Goal: Task Accomplishment & Management: Complete application form

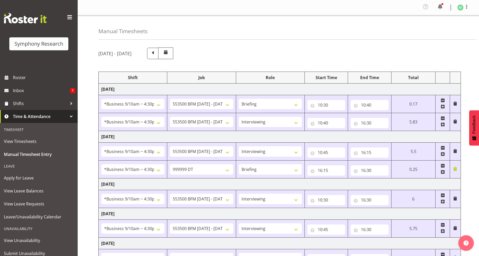
select select "26078"
select select "10242"
select select "26078"
select select "10242"
select select "47"
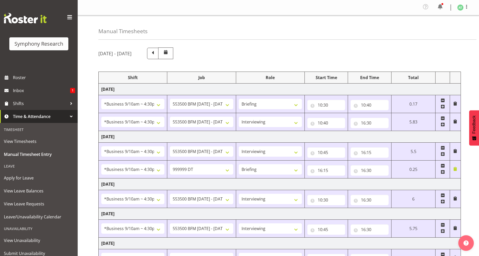
select select "26078"
select select "10242"
select select "47"
select select "26078"
select select "760"
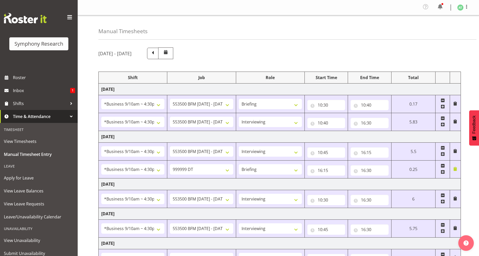
select select "26078"
select select "10242"
select select "47"
select select "26078"
select select "10242"
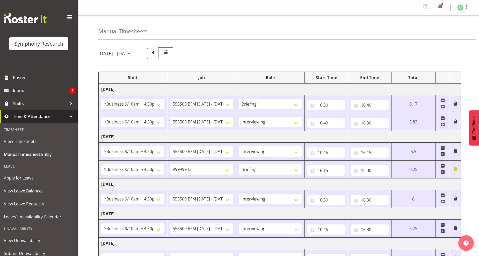
select select "47"
select select "26078"
select select "760"
select select "26078"
select select "10242"
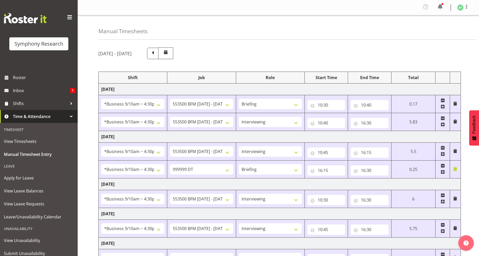
select select "47"
select select "26078"
select select "10499"
select select "47"
select select "41319"
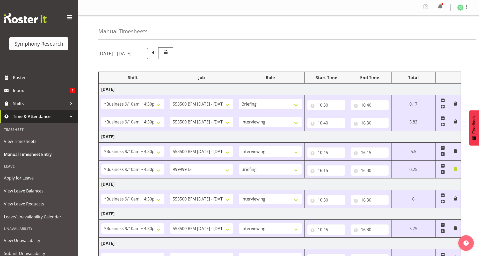
select select "760"
select select "41319"
select select "10527"
select select "47"
select select "11547"
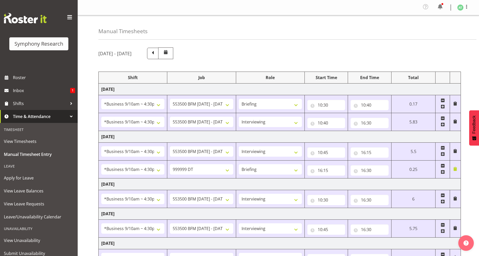
select select "10499"
select select "47"
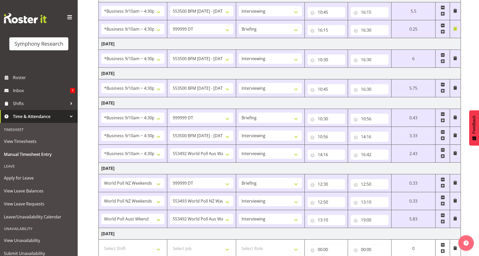
scroll to position [32, 0]
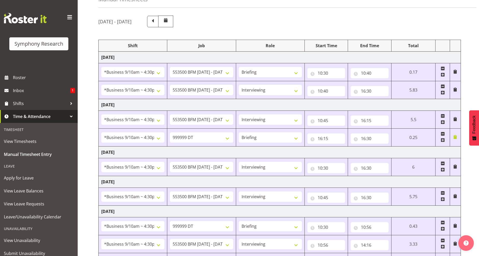
click at [442, 68] on span at bounding box center [443, 68] width 4 height 4
select select "47"
type input "10:40"
type input "16:30"
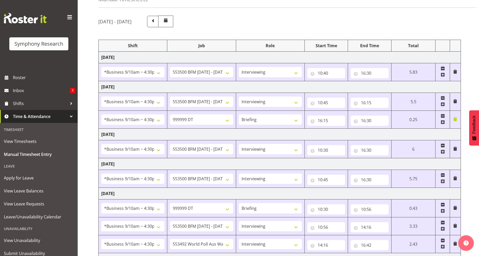
click at [442, 67] on span at bounding box center [443, 68] width 4 height 4
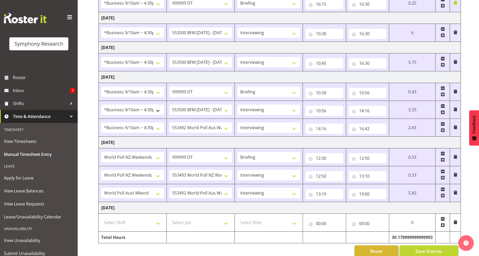
scroll to position [140, 0]
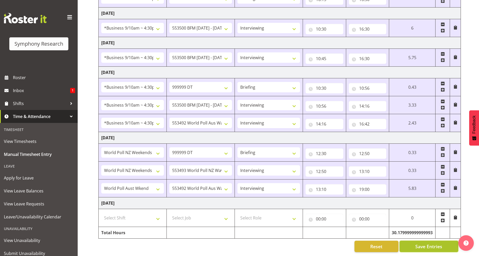
click at [424, 243] on span "Save Entries" at bounding box center [428, 246] width 27 height 7
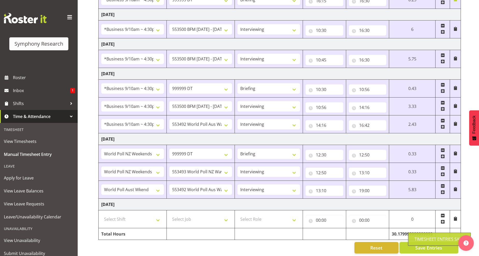
scroll to position [158, 0]
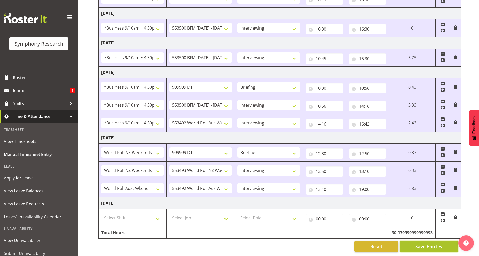
click at [417, 243] on span "Save Entries" at bounding box center [428, 246] width 27 height 7
click at [366, 148] on input "12:50" at bounding box center [368, 153] width 38 height 10
drag, startPoint x: 398, startPoint y: 164, endPoint x: 397, endPoint y: 160, distance: 3.9
click at [398, 164] on select "00 01 02 03 04 05 06 07 08 09 10 11 12 13 14 15 16 17 18 19 20 21 22 23 24 25 2…" at bounding box center [398, 167] width 12 height 10
select select "55"
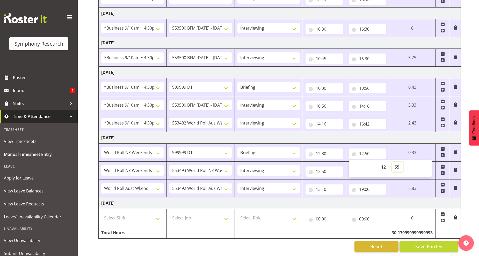
click at [392, 162] on select "00 01 02 03 04 05 06 07 08 09 10 11 12 13 14 15 16 17 18 19 20 21 22 23 24 25 2…" at bounding box center [398, 167] width 12 height 10
type input "12:55"
click at [321, 166] on input "12:50" at bounding box center [325, 171] width 38 height 10
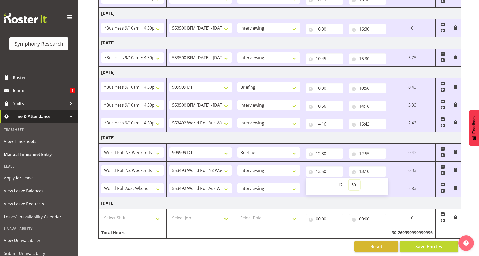
click at [356, 181] on select "00 01 02 03 04 05 06 07 08 09 10 11 12 13 14 15 16 17 18 19 20 21 22 23 24 25 2…" at bounding box center [355, 185] width 12 height 10
select select "55"
click at [349, 180] on select "00 01 02 03 04 05 06 07 08 09 10 11 12 13 14 15 16 17 18 19 20 21 22 23 24 25 2…" at bounding box center [355, 185] width 12 height 10
type input "12:55"
click at [340, 182] on select "00 01 02 03 04 05 06 07 08 09 10 11 12 13 14 15 16 17 18 19 20 21 22 23" at bounding box center [341, 185] width 12 height 10
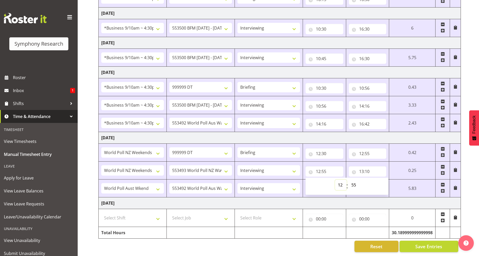
select select "13"
click at [347, 180] on select "00 01 02 03 04 05 06 07 08 09 10 11 12 13 14 15 16 17 18 19 20 21 22 23" at bounding box center [341, 185] width 12 height 10
type input "13:55"
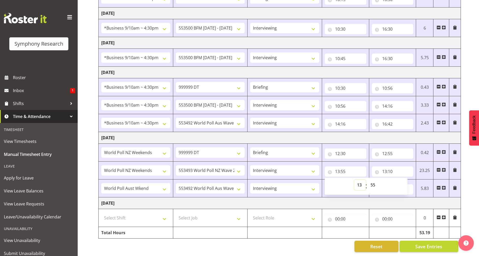
scroll to position [157, 0]
click at [373, 180] on select "00 01 02 03 04 05 06 07 08 09 10 11 12 13 14 15 16 17 18 19 20 21 22 23 24 25 2…" at bounding box center [374, 185] width 12 height 10
select select "10"
click at [368, 180] on select "00 01 02 03 04 05 06 07 08 09 10 11 12 13 14 15 16 17 18 19 20 21 22 23 24 25 2…" at bounding box center [374, 185] width 12 height 10
type input "13:10"
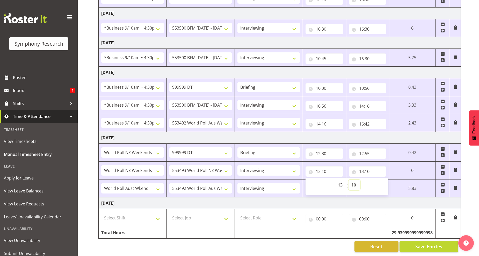
scroll to position [158, 0]
click at [271, 245] on div "Reset Save Entries" at bounding box center [278, 245] width 360 height 11
click at [429, 243] on span "Save Entries" at bounding box center [428, 246] width 27 height 7
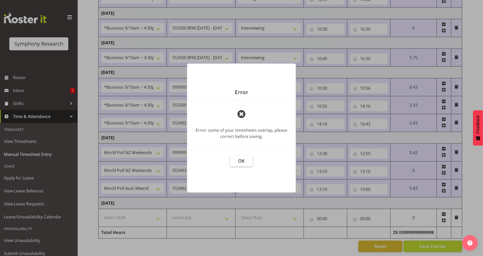
click at [244, 161] on span "OK" at bounding box center [242, 160] width 6 height 6
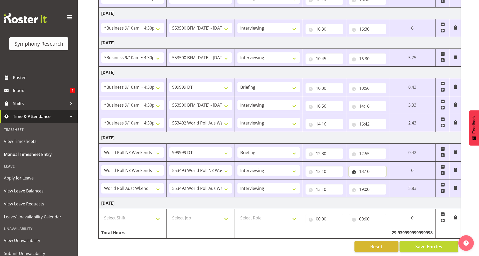
click at [364, 166] on input "13:10" at bounding box center [368, 171] width 38 height 10
click at [384, 180] on select "00 01 02 03 04 05 06 07 08 09 10 11 12 13 14 15 16 17 18 19 20 21 22 23" at bounding box center [384, 185] width 12 height 10
select select "14"
click at [378, 180] on select "00 01 02 03 04 05 06 07 08 09 10 11 12 13 14 15 16 17 18 19 20 21 22 23" at bounding box center [384, 185] width 12 height 10
type input "14:10"
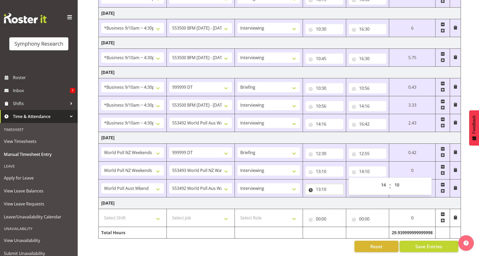
click at [318, 185] on input "13:10" at bounding box center [325, 189] width 38 height 10
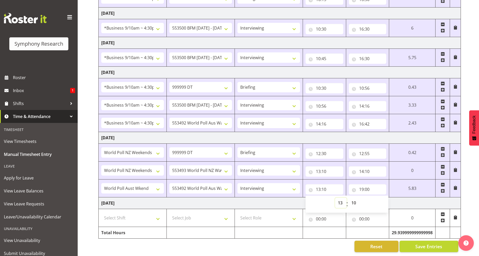
click at [340, 197] on select "00 01 02 03 04 05 06 07 08 09 10 11 12 13 14 15 16 17 18 19 20 21 22 23" at bounding box center [341, 202] width 12 height 10
select select "14"
click at [335, 197] on select "00 01 02 03 04 05 06 07 08 09 10 11 12 13 14 15 16 17 18 19 20 21 22 23" at bounding box center [341, 202] width 12 height 10
type input "14:10"
click at [423, 243] on span "Save Entries" at bounding box center [428, 246] width 27 height 7
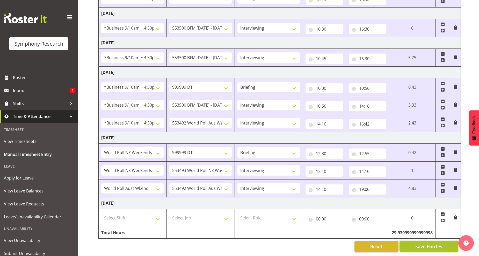
click at [433, 243] on span "Save Entries" at bounding box center [428, 246] width 27 height 7
drag, startPoint x: 418, startPoint y: 241, endPoint x: 418, endPoint y: 237, distance: 4.4
click at [419, 243] on span "Save Entries" at bounding box center [428, 246] width 27 height 7
click at [324, 167] on input "13:10" at bounding box center [325, 171] width 38 height 10
drag, startPoint x: 341, startPoint y: 180, endPoint x: 341, endPoint y: 177, distance: 2.6
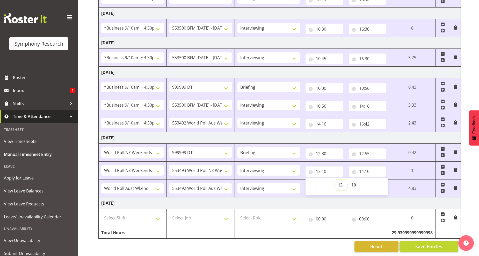
click at [341, 180] on select "00 01 02 03 04 05 06 07 08 09 10 11 12 13 14 15 16 17 18 19 20 21 22 23" at bounding box center [341, 185] width 12 height 10
select select "12"
click at [335, 180] on select "00 01 02 03 04 05 06 07 08 09 10 11 12 13 14 15 16 17 18 19 20 21 22 23" at bounding box center [341, 185] width 12 height 10
type input "12:10"
click at [353, 181] on select "00 01 02 03 04 05 06 07 08 09 10 11 12 13 14 15 16 17 18 19 20 21 22 23 24 25 2…" at bounding box center [355, 185] width 12 height 10
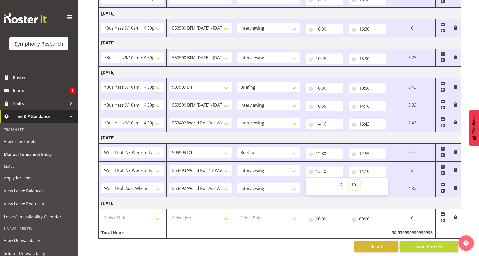
select select "55"
click at [349, 180] on select "00 01 02 03 04 05 06 07 08 09 10 11 12 13 14 15 16 17 18 19 20 21 22 23 24 25 2…" at bounding box center [355, 185] width 12 height 10
type input "12:55"
click at [365, 167] on input "14:10" at bounding box center [368, 171] width 38 height 10
click at [396, 180] on select "00 01 02 03 04 05 06 07 08 09 10 11 12 13 14 15 16 17 18 19 20 21 22 23 24 25 2…" at bounding box center [398, 185] width 12 height 10
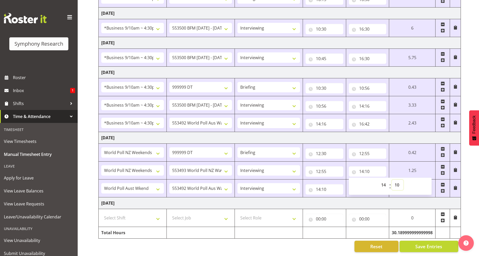
select select "5"
click at [404, 180] on select "00 01 02 03 04 05 06 07 08 09 10 11 12 13 14 15 16 17 18 19 20 21 22 23 24 25 2…" at bounding box center [398, 185] width 12 height 10
type input "14:05"
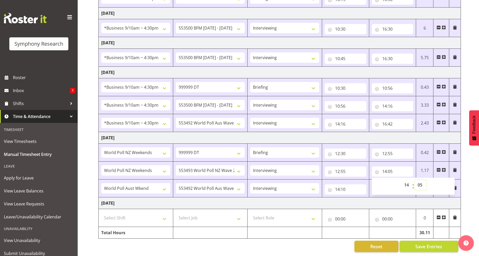
scroll to position [157, 0]
click at [338, 186] on input "14:10" at bounding box center [346, 189] width 42 height 10
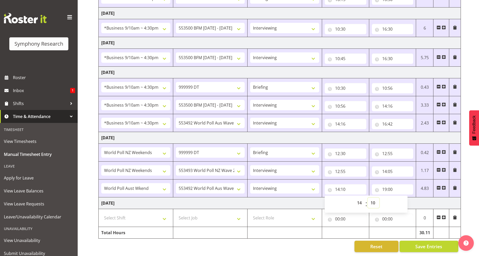
click at [375, 199] on select "00 01 02 03 04 05 06 07 08 09 10 11 12 13 14 15 16 17 18 19 20 21 22 23 24 25 2…" at bounding box center [374, 202] width 12 height 10
select select "5"
click at [368, 197] on select "00 01 02 03 04 05 06 07 08 09 10 11 12 13 14 15 16 17 18 19 20 21 22 23 24 25 2…" at bounding box center [374, 202] width 12 height 10
type input "14:05"
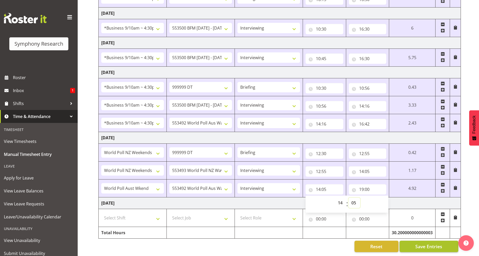
scroll to position [158, 0]
click at [421, 243] on span "Save Entries" at bounding box center [428, 246] width 27 height 7
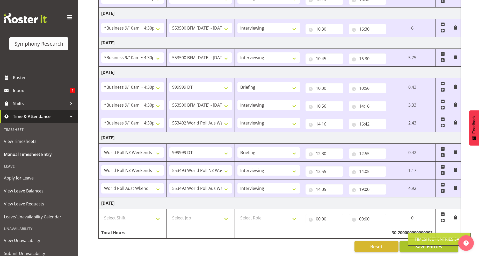
click at [430, 243] on div "Timesheet Entries Save" at bounding box center [439, 238] width 63 height 13
click at [423, 243] on span "Save Entries" at bounding box center [428, 246] width 27 height 7
drag, startPoint x: 420, startPoint y: 240, endPoint x: 392, endPoint y: 234, distance: 29.2
click at [420, 243] on span "Save Entries" at bounding box center [428, 246] width 27 height 7
